Goal: Check status: Check status

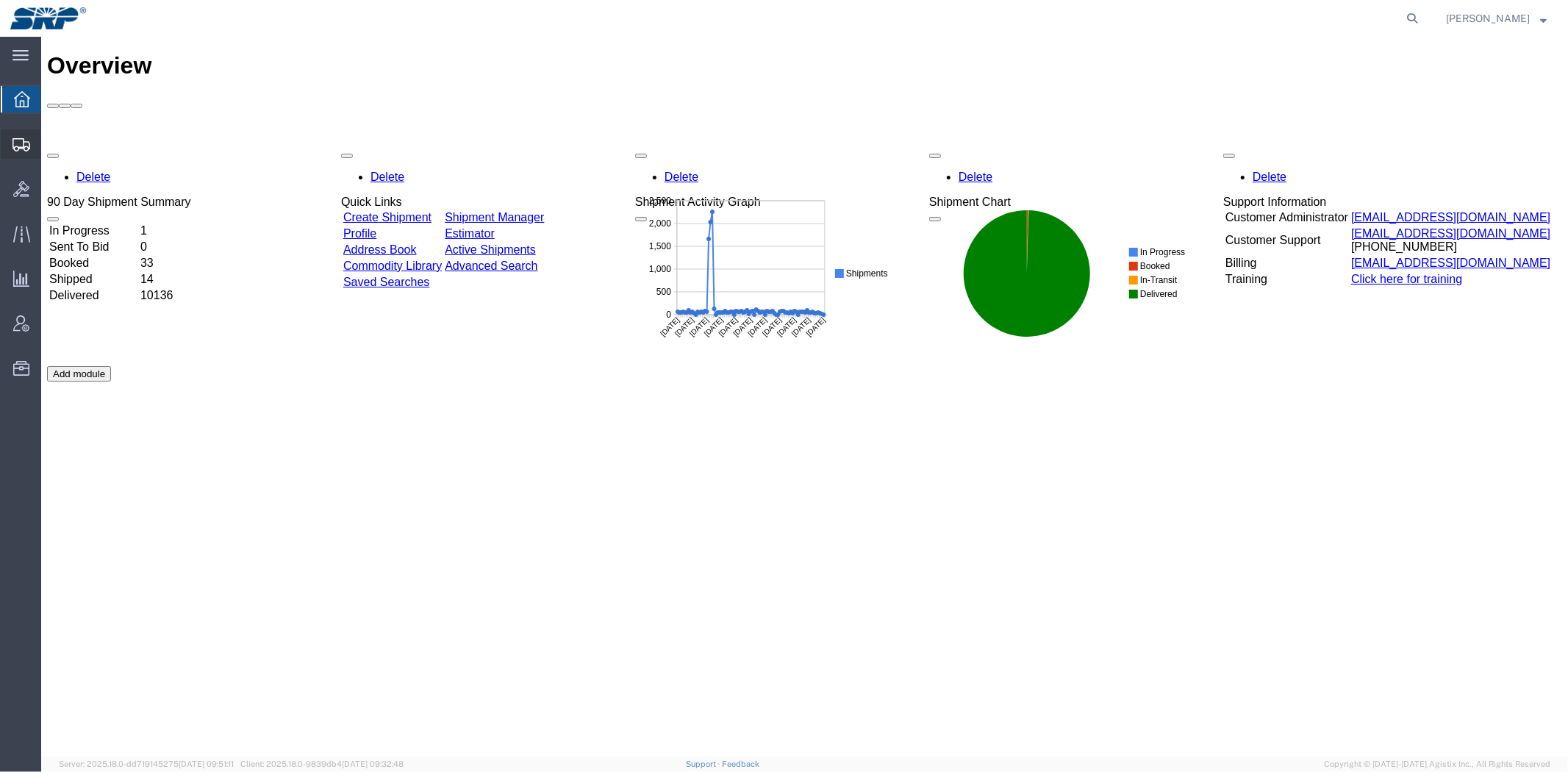
click at [0, 0] on span "Shipment Manager" at bounding box center [0, 0] width 0 height 0
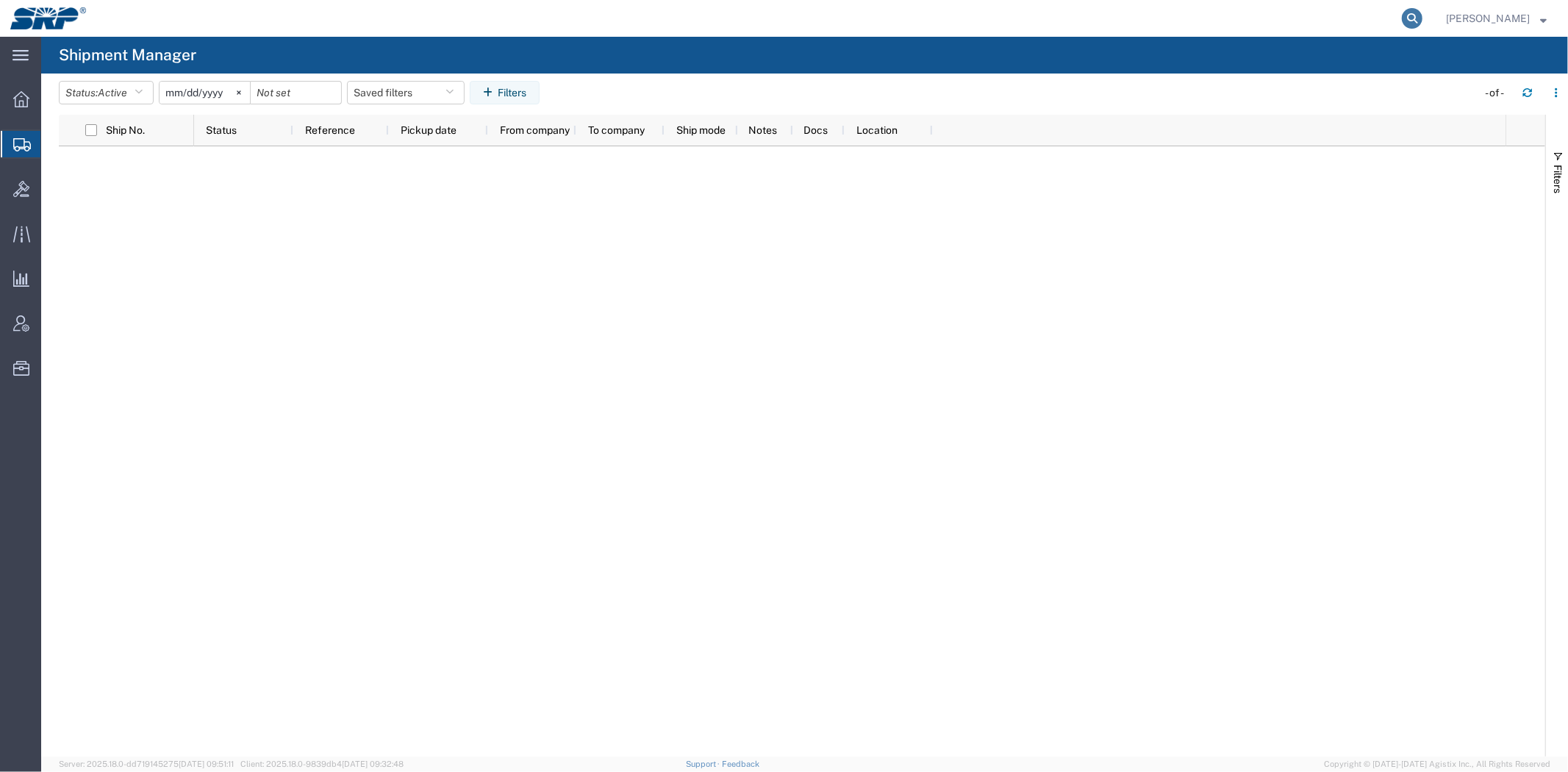
click at [774, 27] on icon at bounding box center [1412, 19] width 21 height 21
click at [774, 14] on icon at bounding box center [1412, 19] width 21 height 21
click at [774, 16] on input "search" at bounding box center [1178, 18] width 447 height 35
paste input "56647455"
type input "56647455"
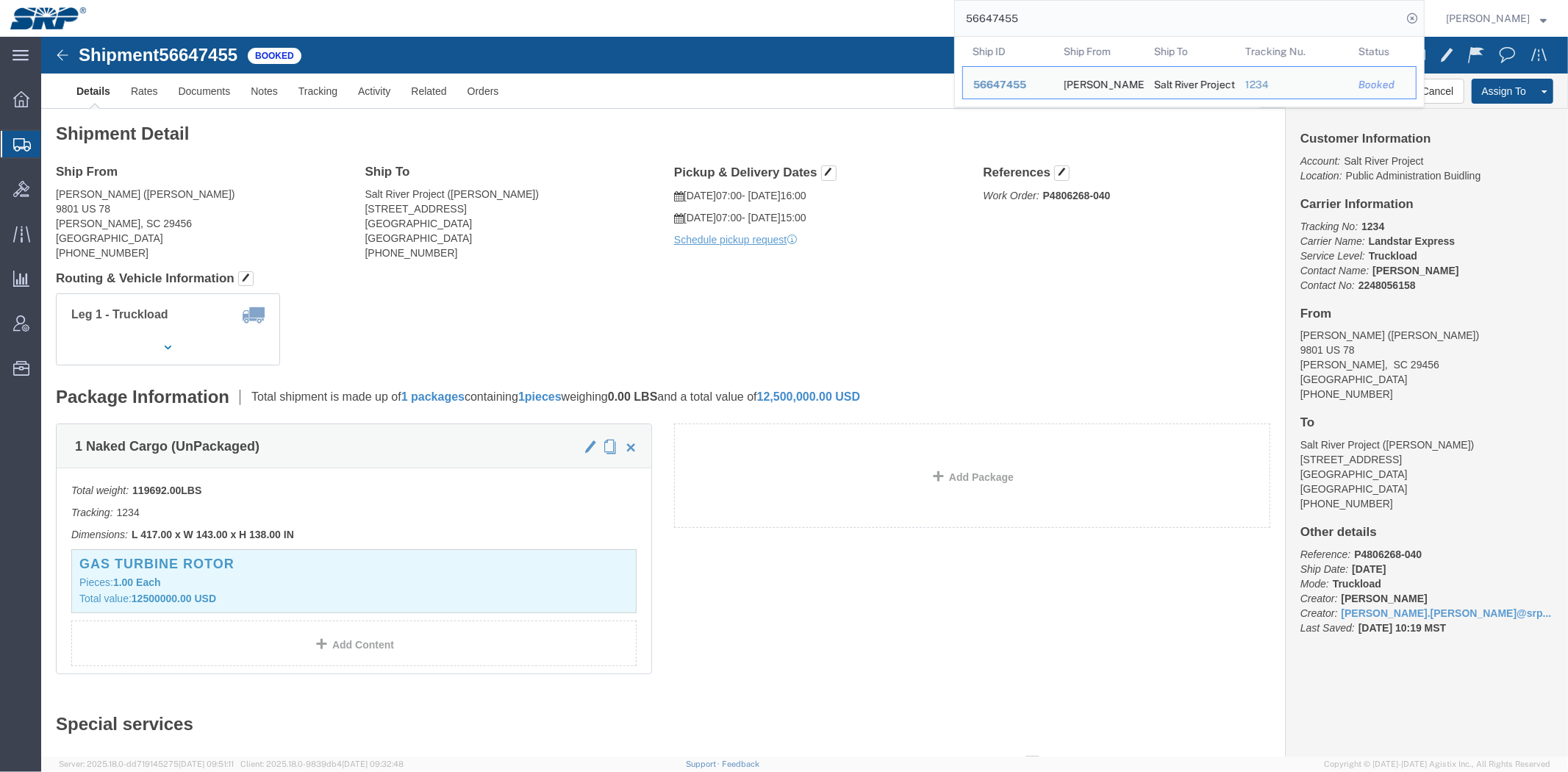
click h4 "Routing & Vehicle Information"
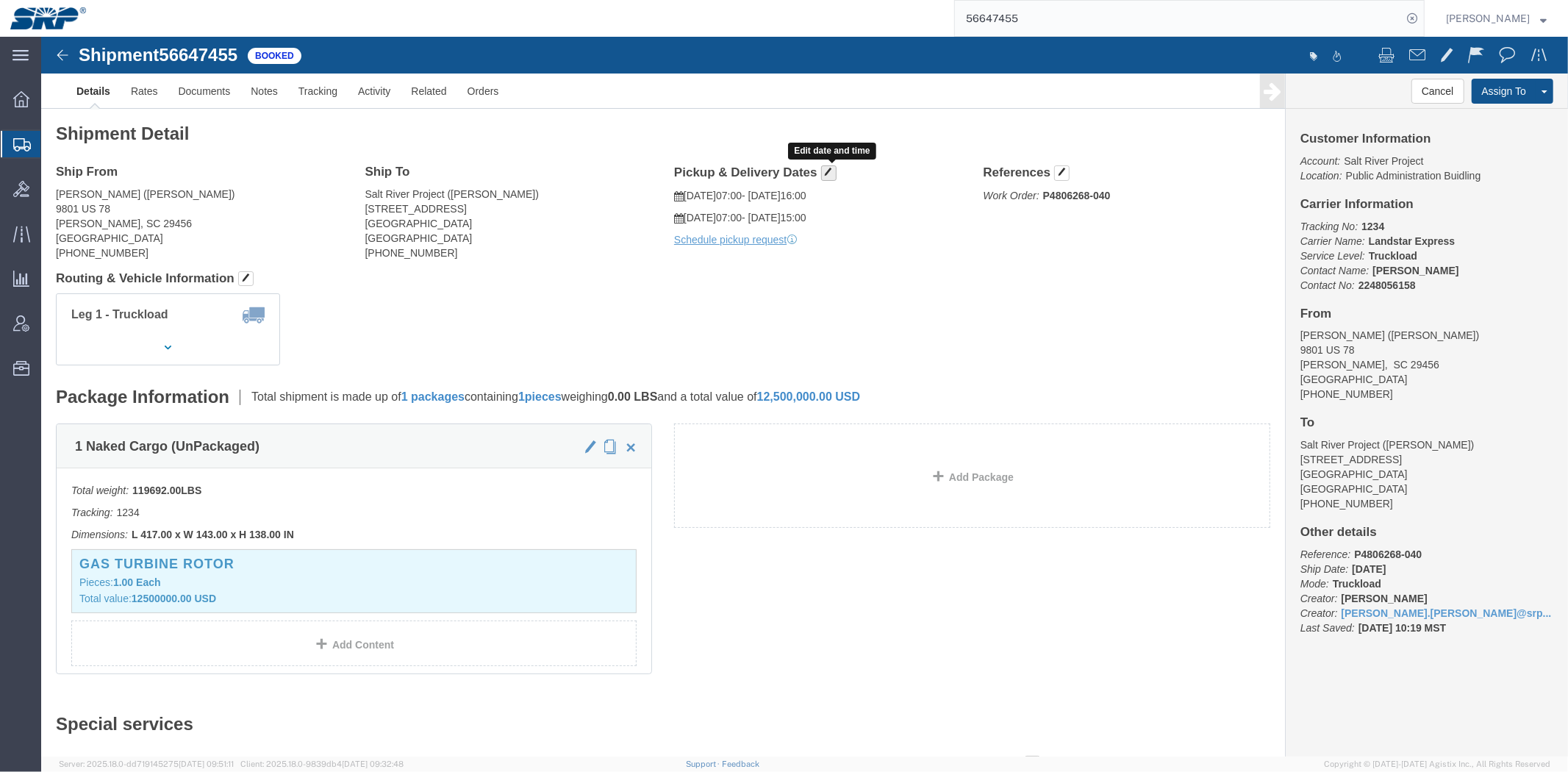
click button "button"
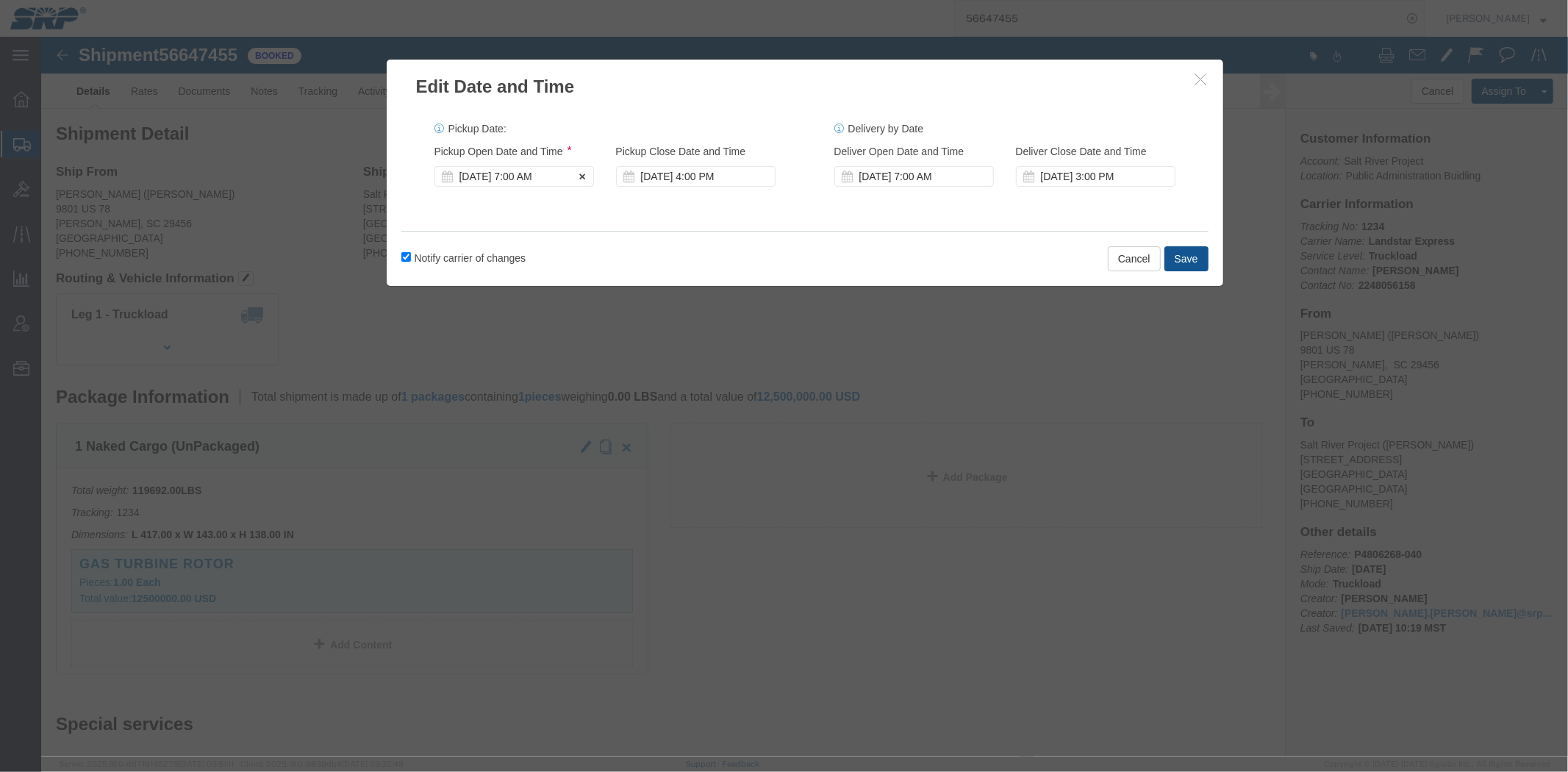
click div "Sep 09 2025 7:00 AM"
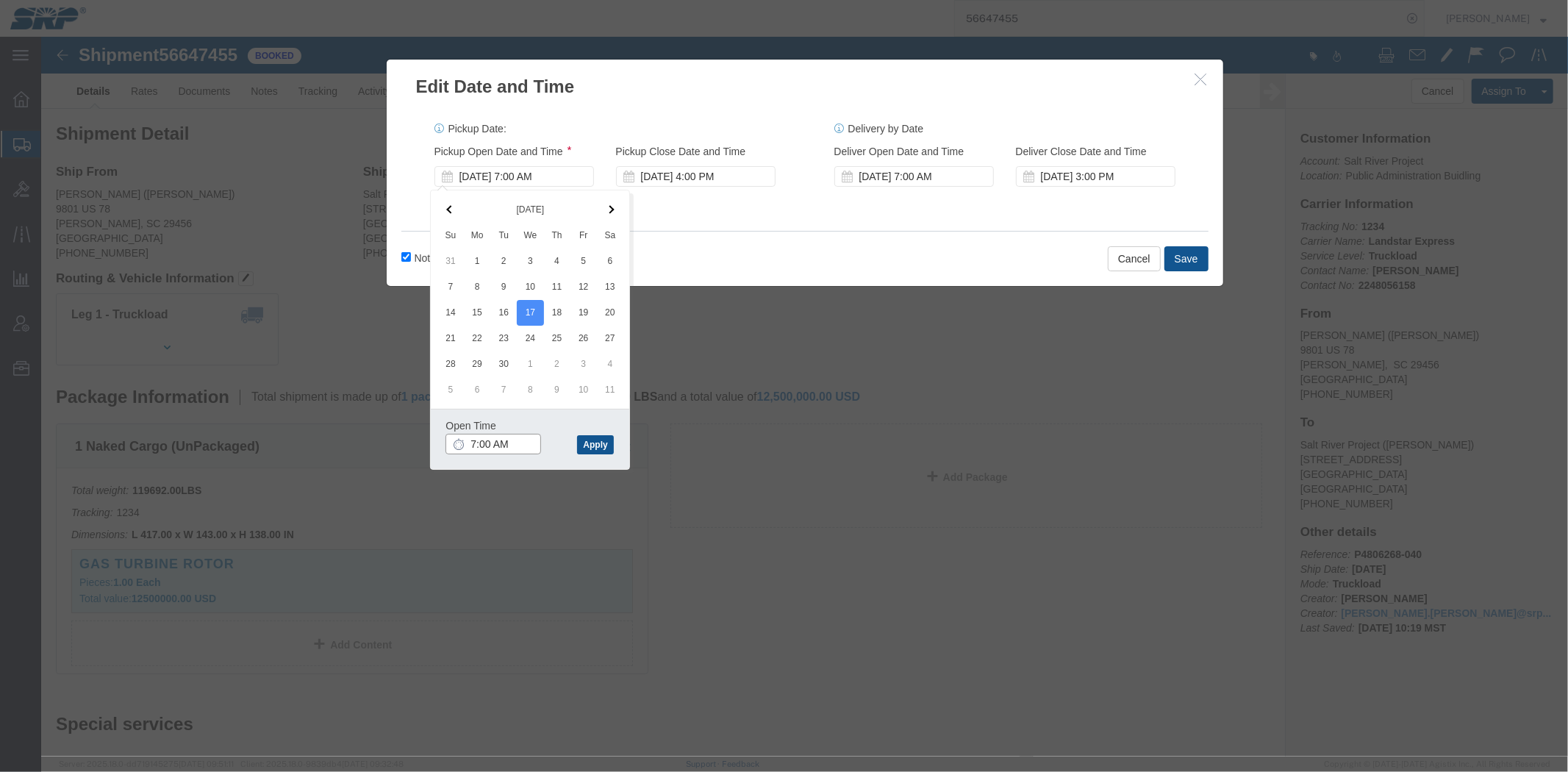
click input "7:00 AM"
click button "Apply"
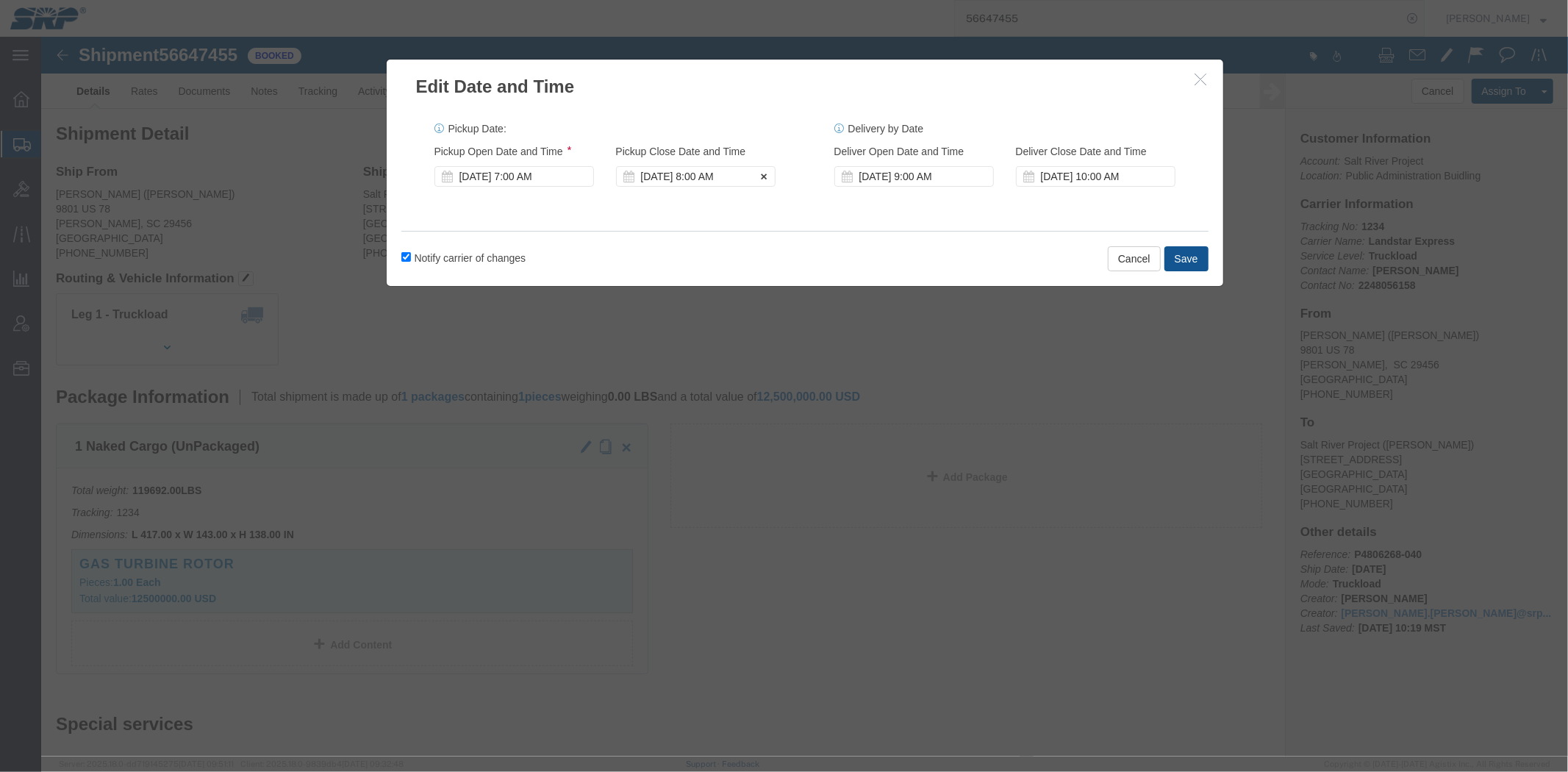
click div "Sep 17 2025 8:00 AM"
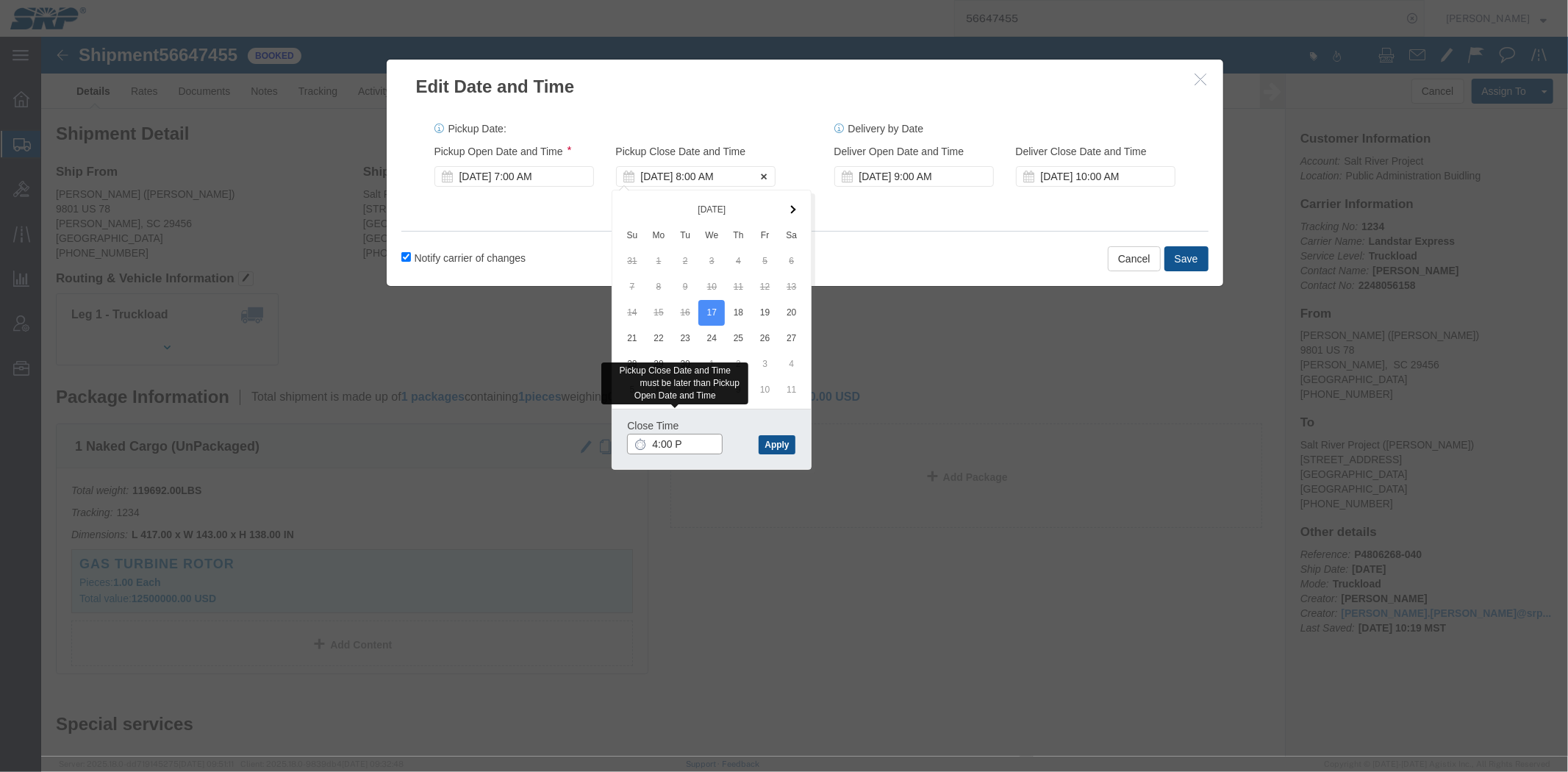
type input "4:00 PM"
click button "Apply"
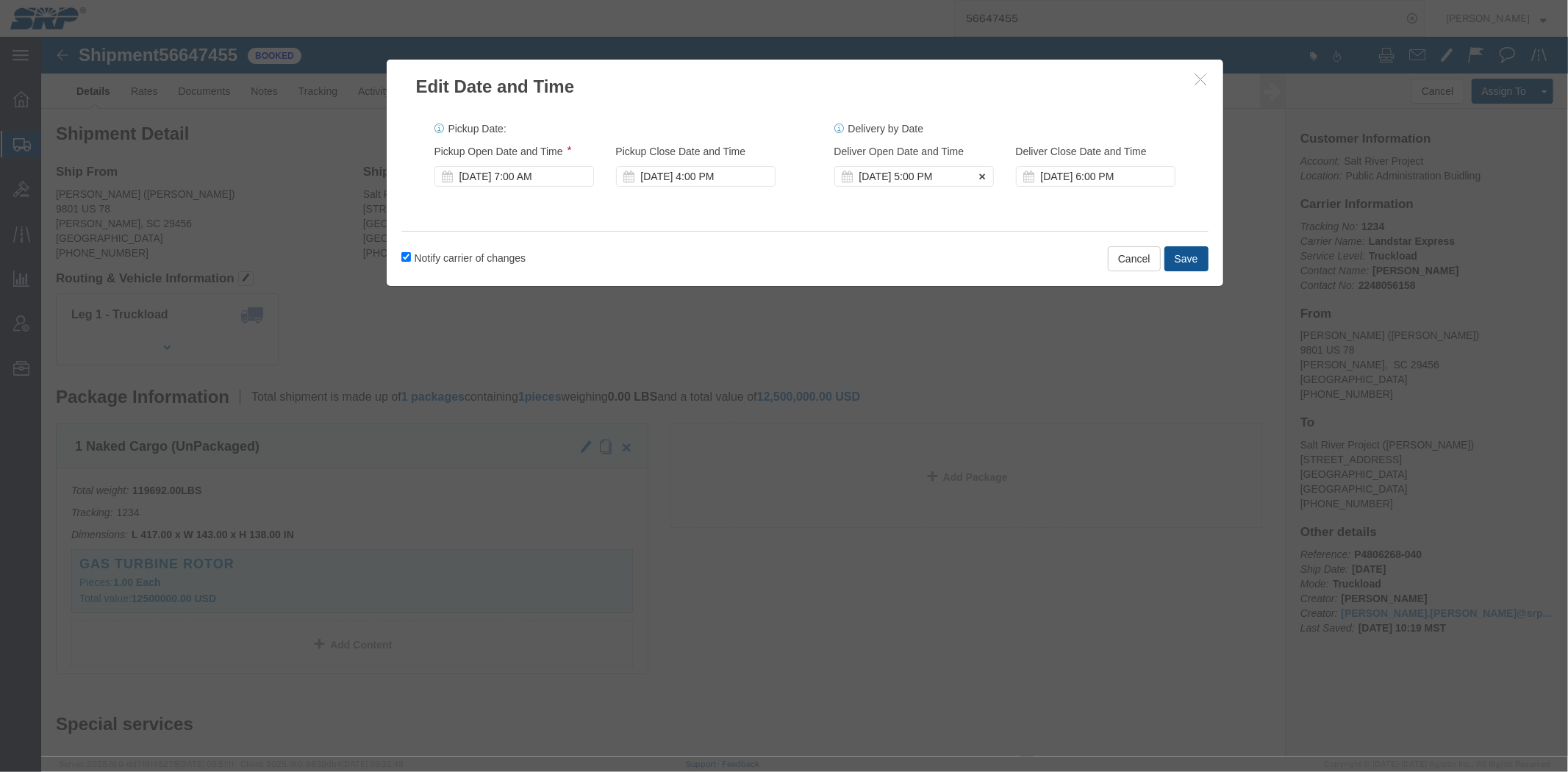
click div "Sep 17 2025 5:00 PM"
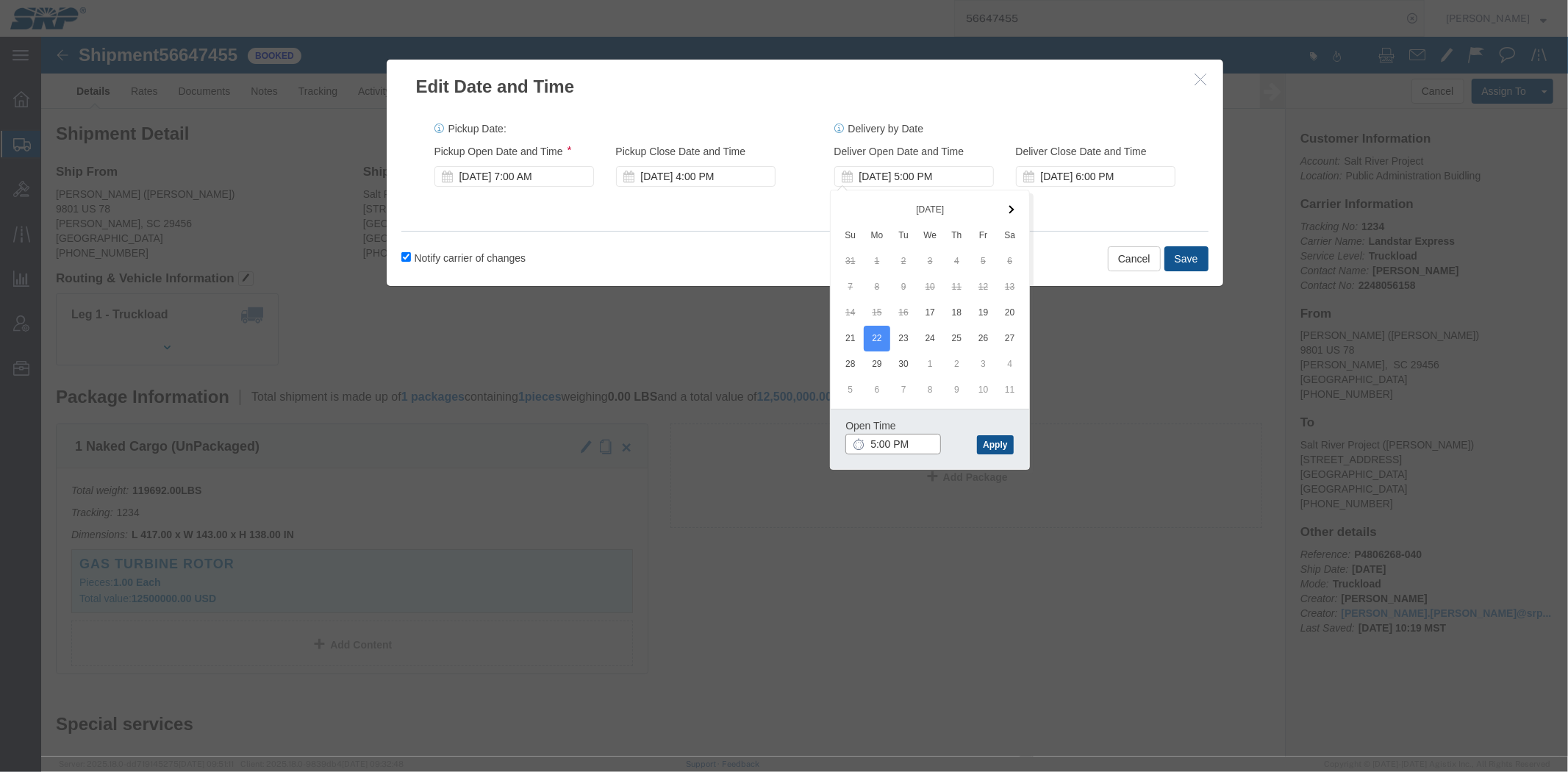
click input "5:00 PM"
type input "8:00 AM"
click button "Apply"
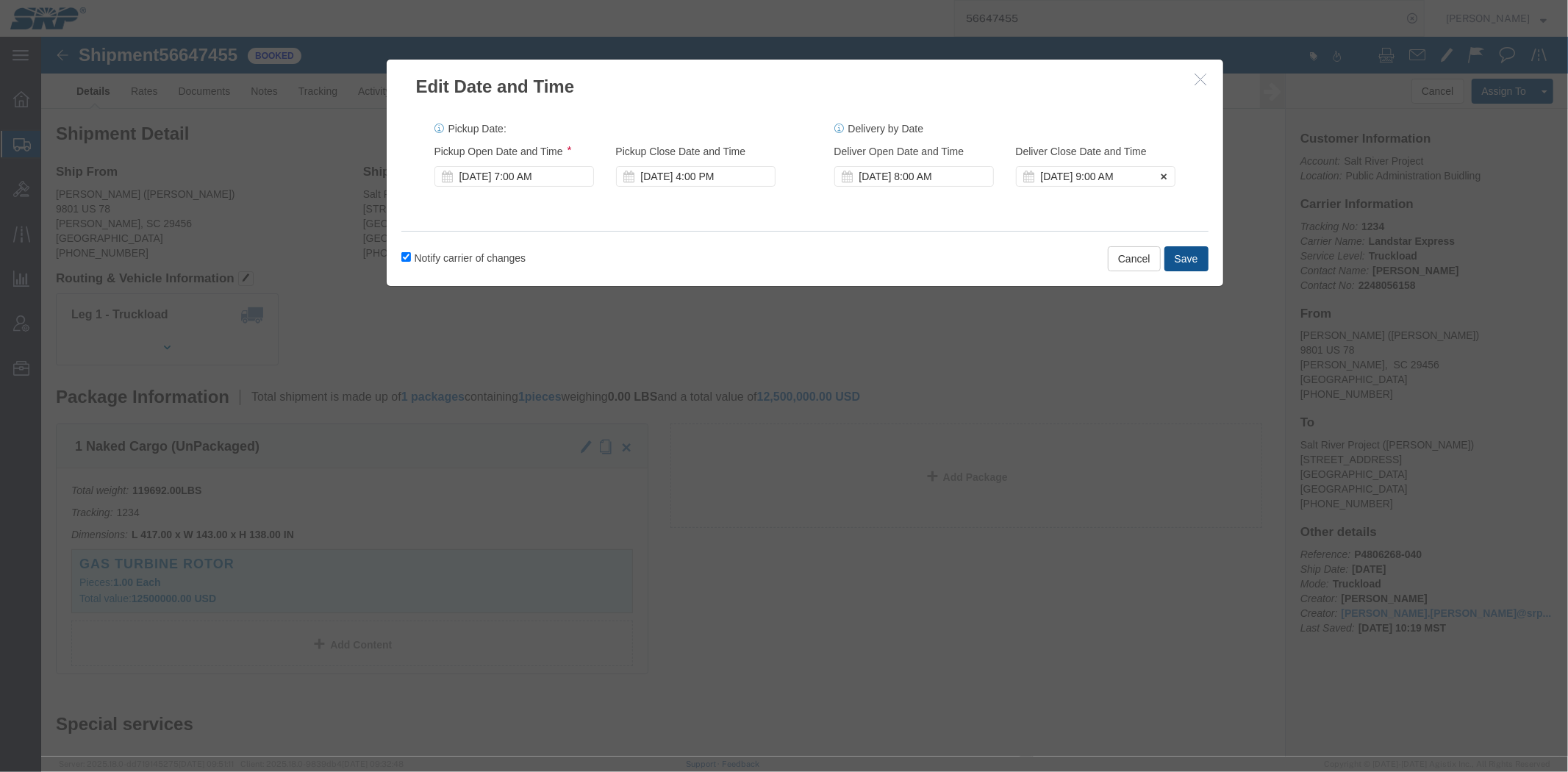
drag, startPoint x: 1016, startPoint y: 141, endPoint x: 991, endPoint y: 132, distance: 26.6
click div "Sep 22 2025 9:00 AM"
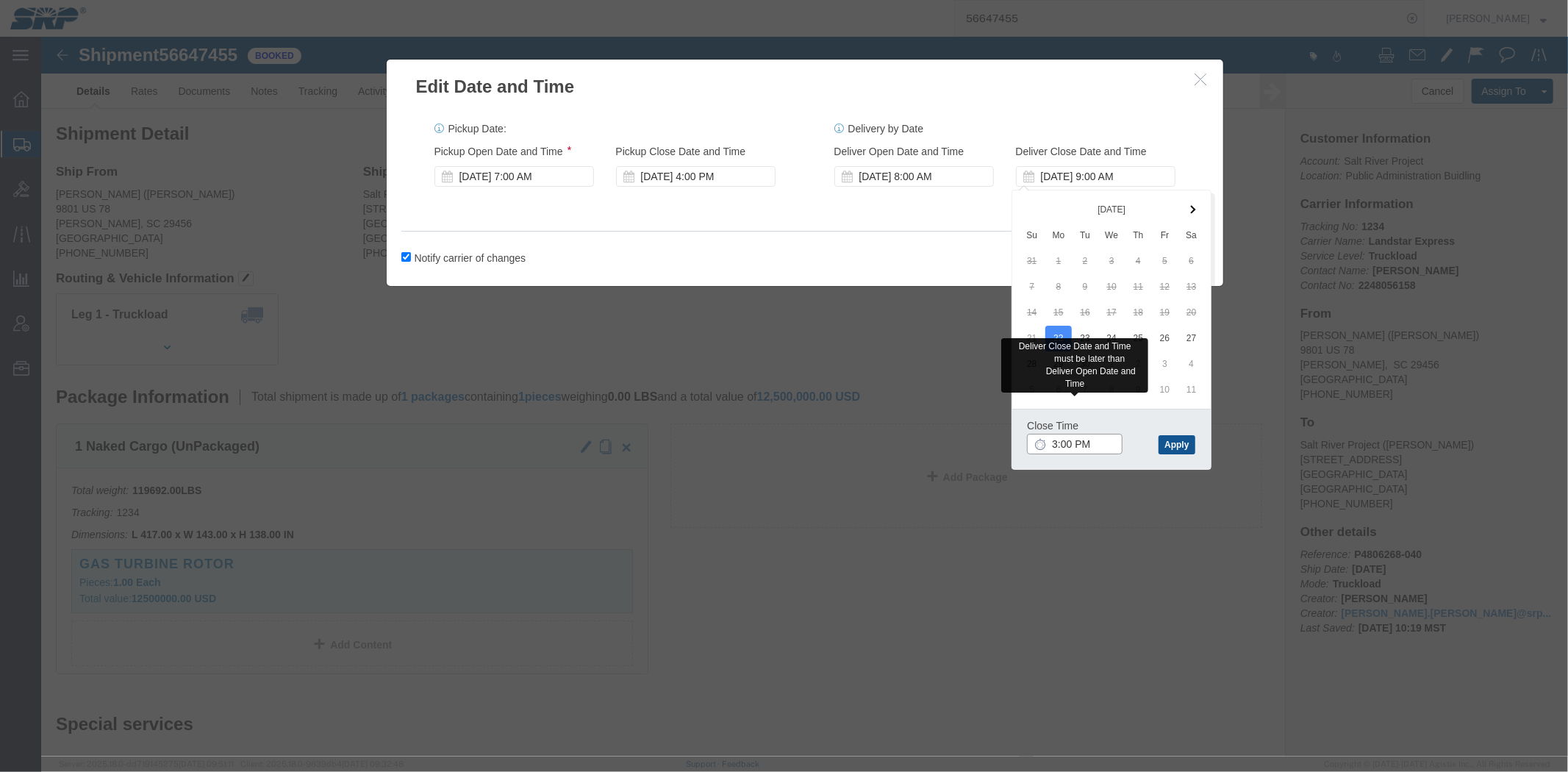
type input "3:00 PM"
click div "Close Time 3:00 PM Sep 22 2025 9:00 AM - Sep 22 2025 9:00 AM Cancel Apply"
click button "Apply"
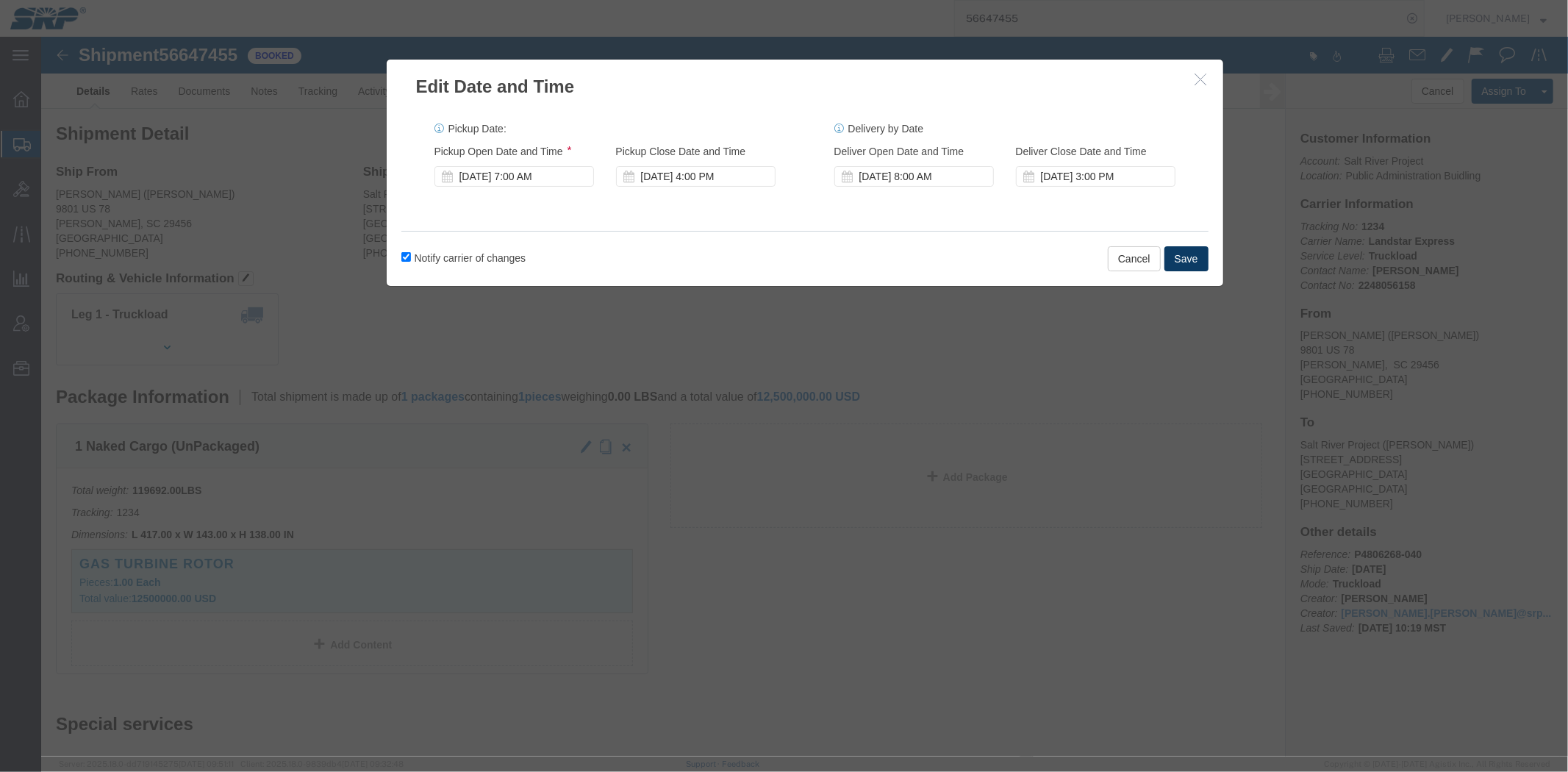
click button "Save"
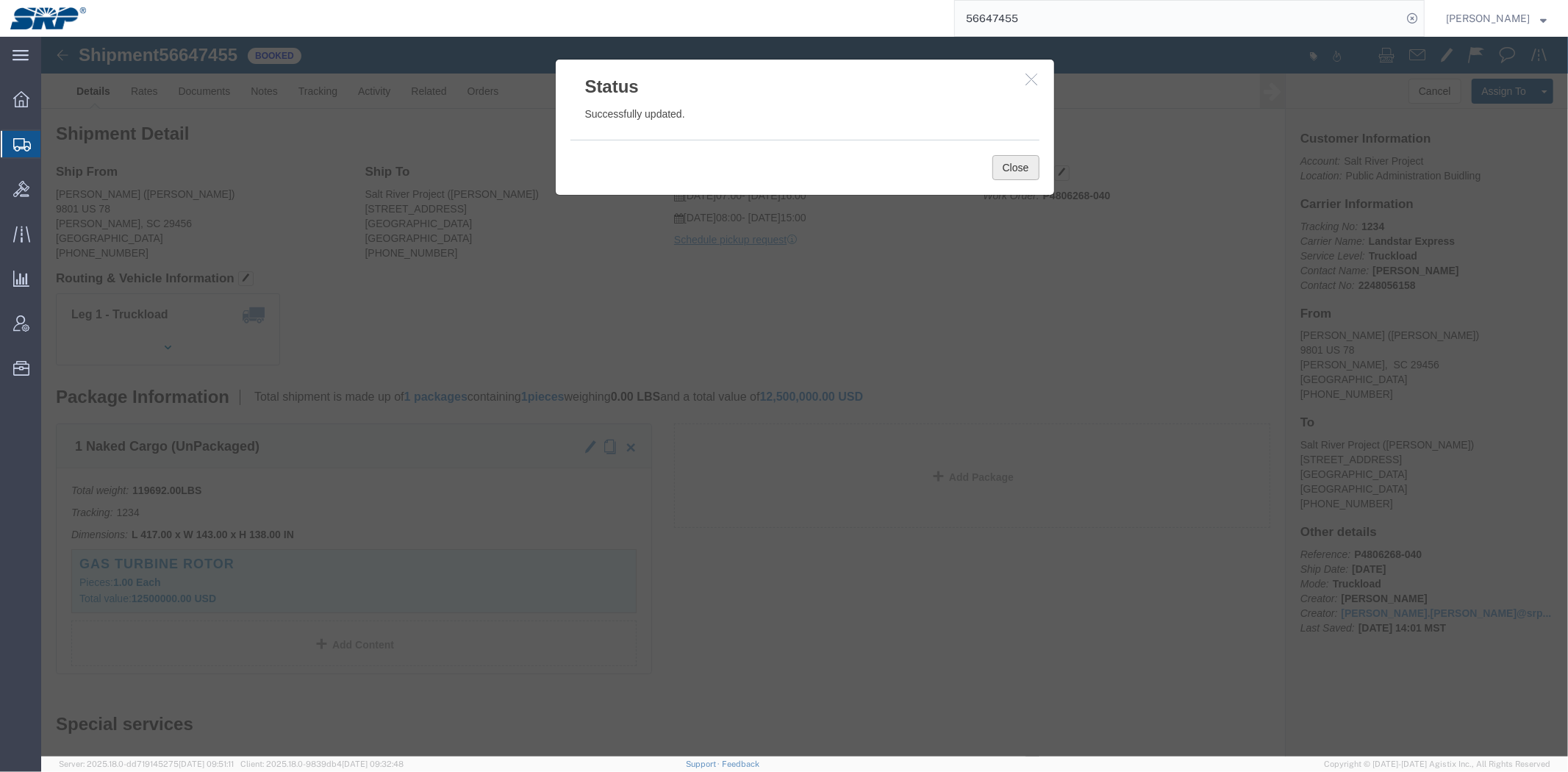
click button "Close"
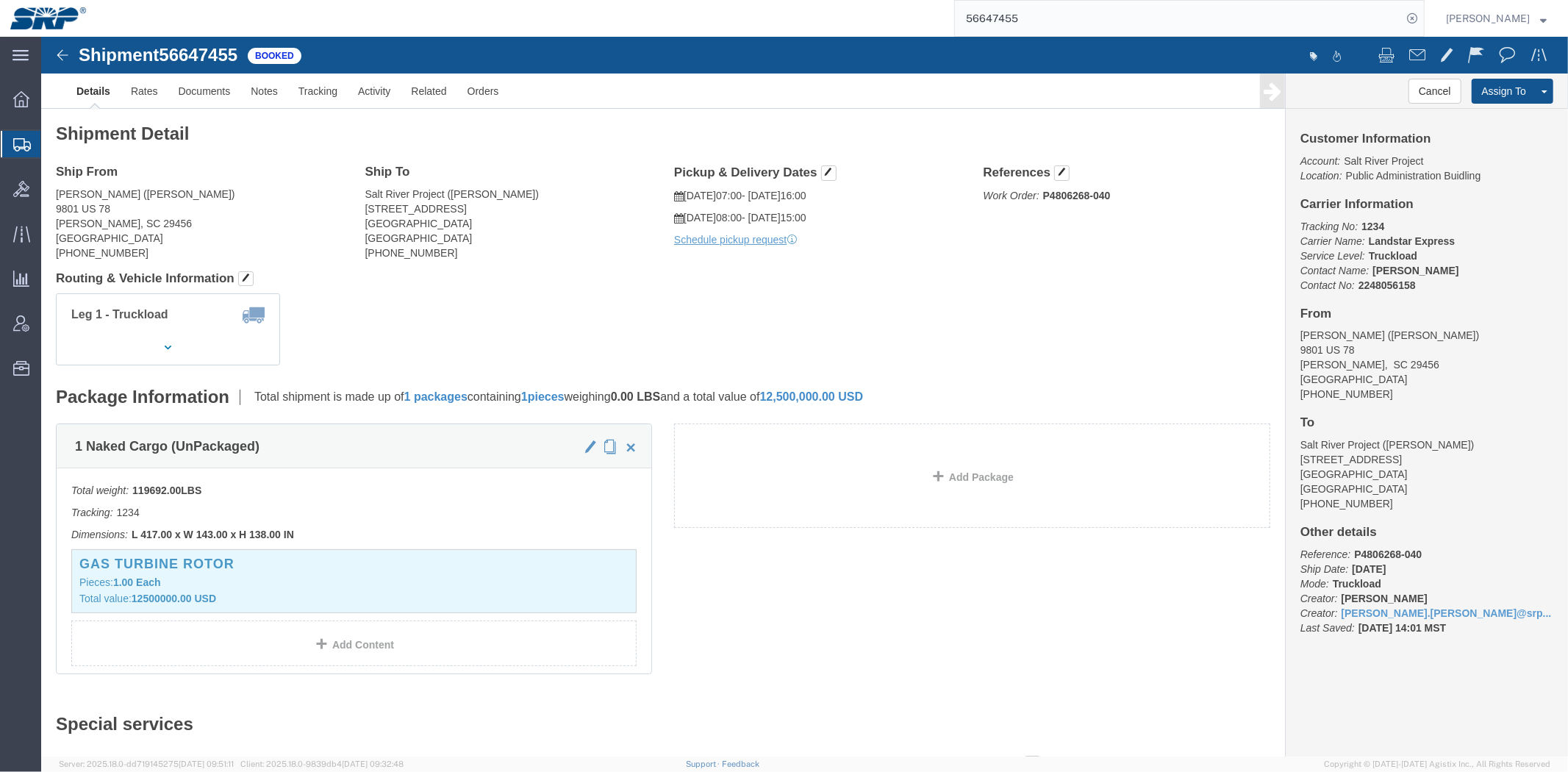
click span "56647455"
copy span "56647455"
click link "Documents"
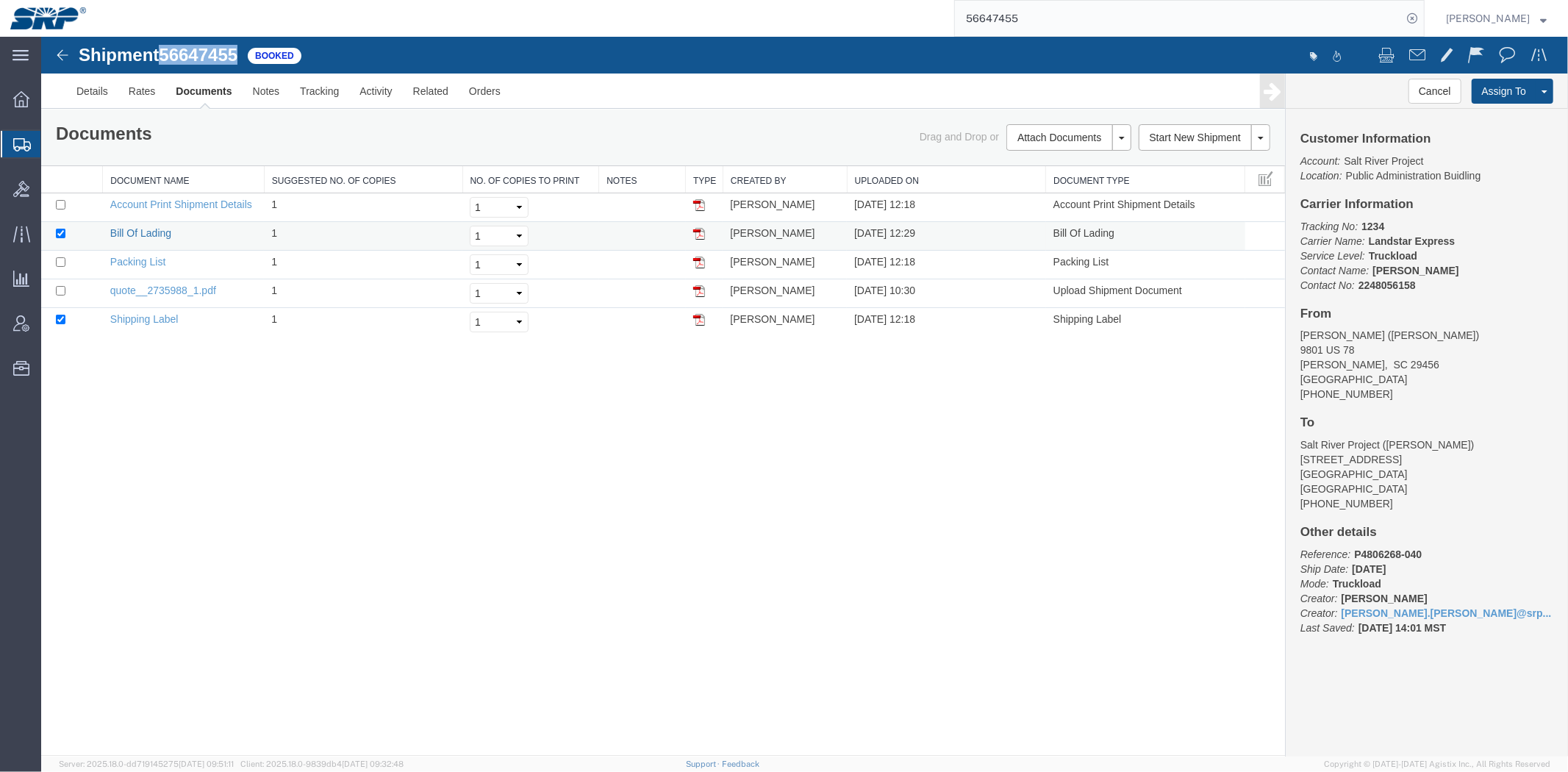
click at [133, 226] on link "Bill Of Lading" at bounding box center [140, 232] width 61 height 11
click at [233, 348] on div at bounding box center [804, 396] width 1526 height 720
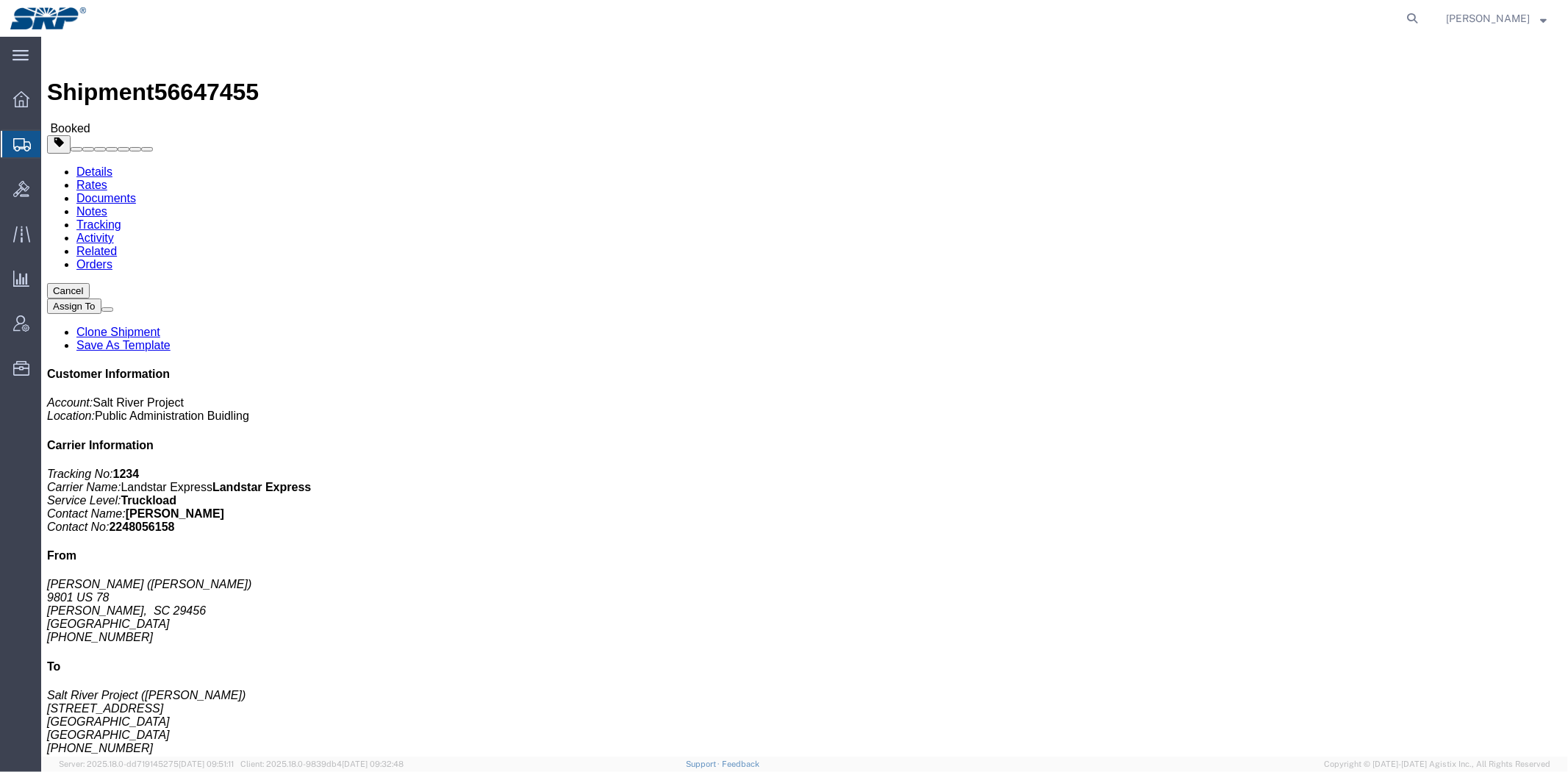
click link "Documents"
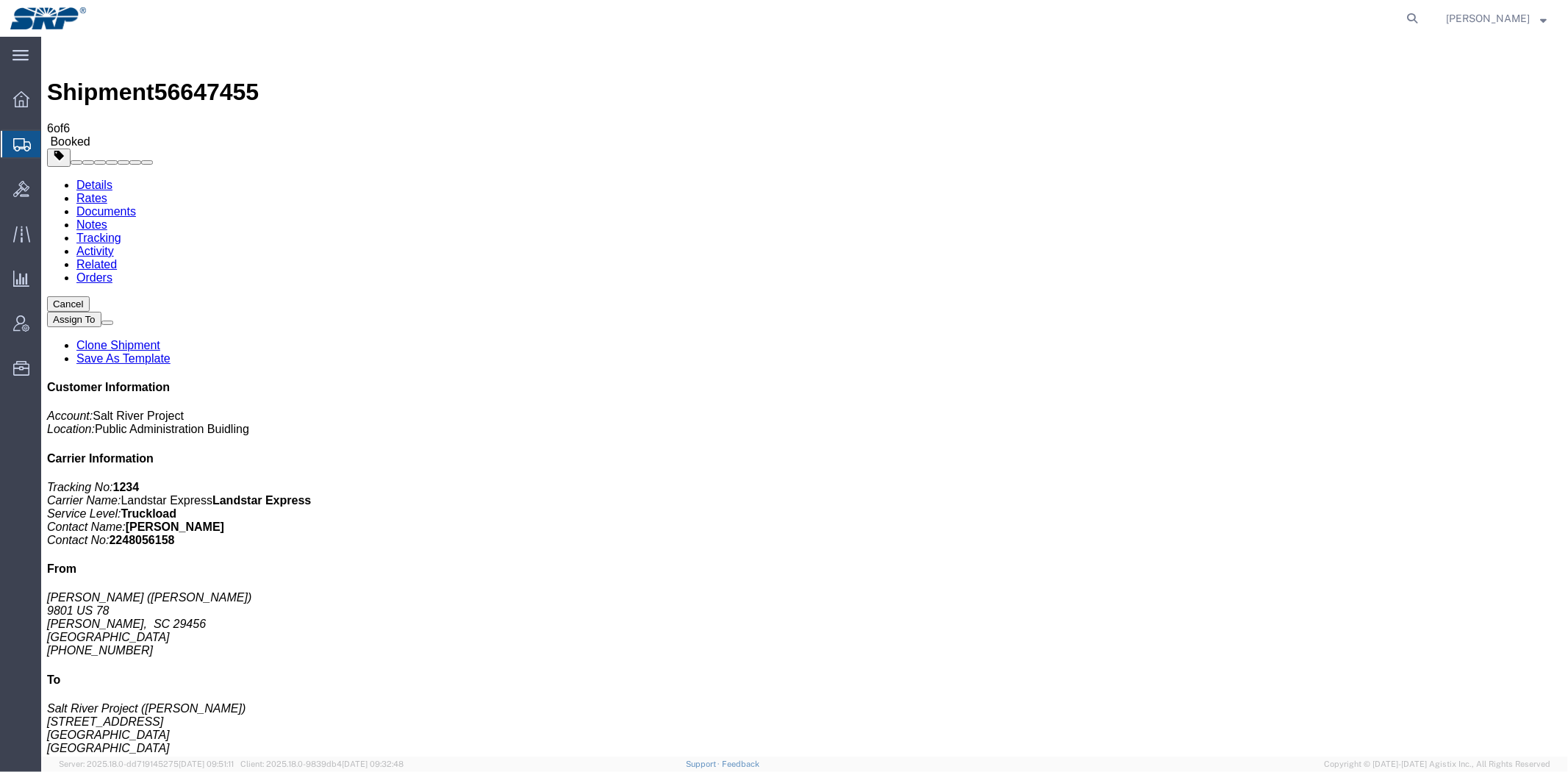
click at [139, 480] on b "1234" at bounding box center [125, 486] width 27 height 12
